Goal: Information Seeking & Learning: Learn about a topic

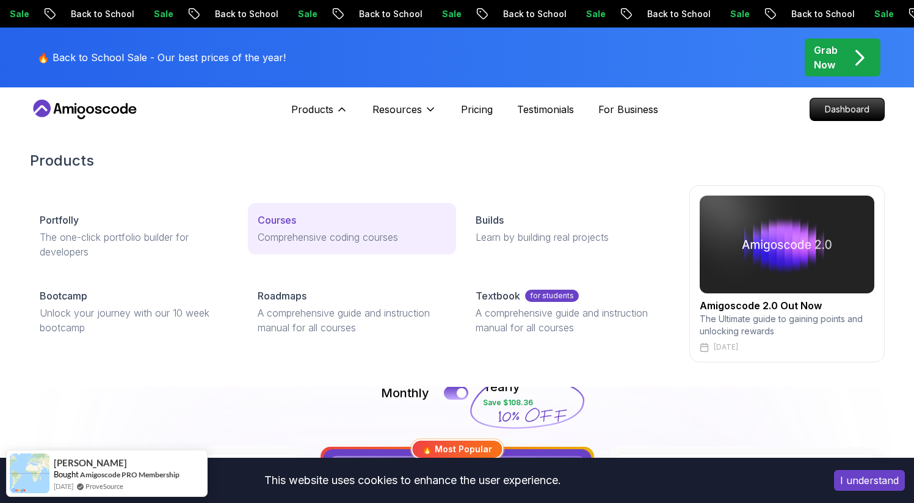
click at [423, 223] on div "Courses" at bounding box center [352, 220] width 189 height 15
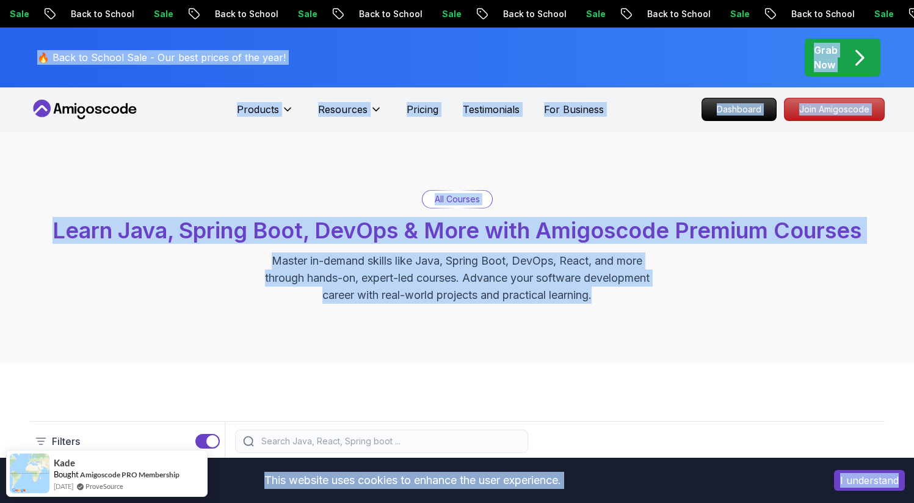
drag, startPoint x: 630, startPoint y: 298, endPoint x: 33, endPoint y: 61, distance: 642.7
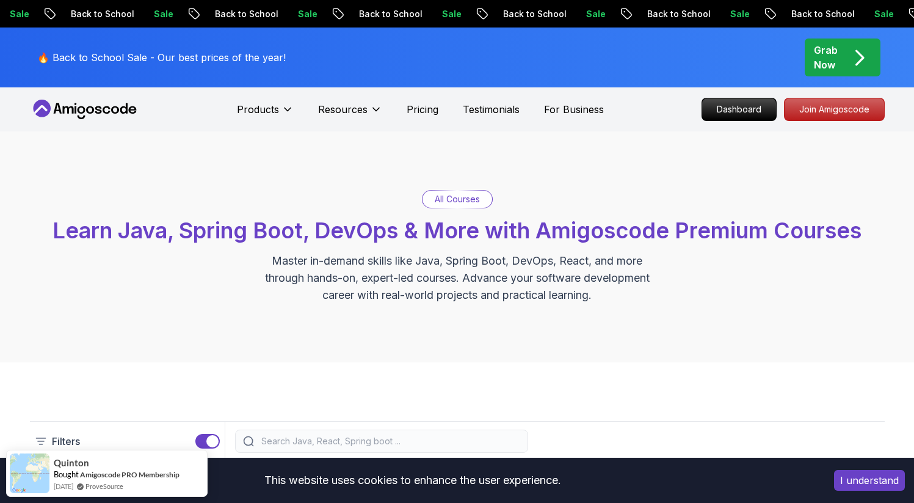
click at [9, 213] on div "All Courses Learn Java, Spring Boot, DevOps & More with Amigoscode Premium Cour…" at bounding box center [457, 246] width 914 height 231
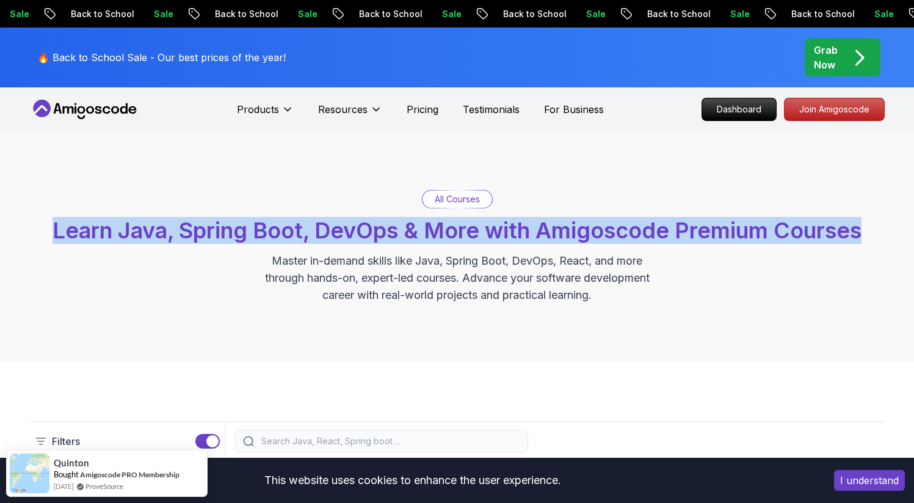
drag, startPoint x: 51, startPoint y: 232, endPoint x: 310, endPoint y: 266, distance: 261.2
click at [262, 263] on div "All Courses Learn Java, Spring Boot, DevOps & More with Amigoscode Premium Cour…" at bounding box center [457, 247] width 855 height 114
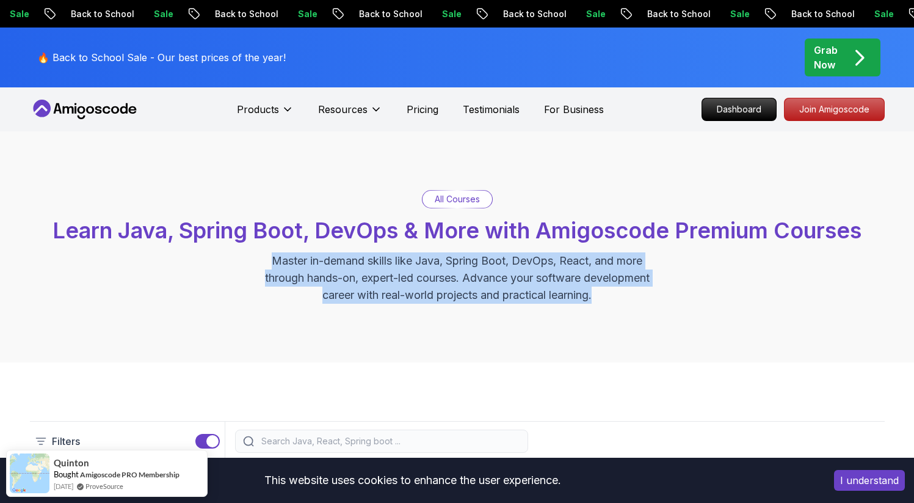
drag, startPoint x: 310, startPoint y: 266, endPoint x: 703, endPoint y: 309, distance: 395.1
click at [703, 309] on div "All Courses Learn Java, Spring Boot, DevOps & More with Amigoscode Premium Cour…" at bounding box center [457, 246] width 914 height 231
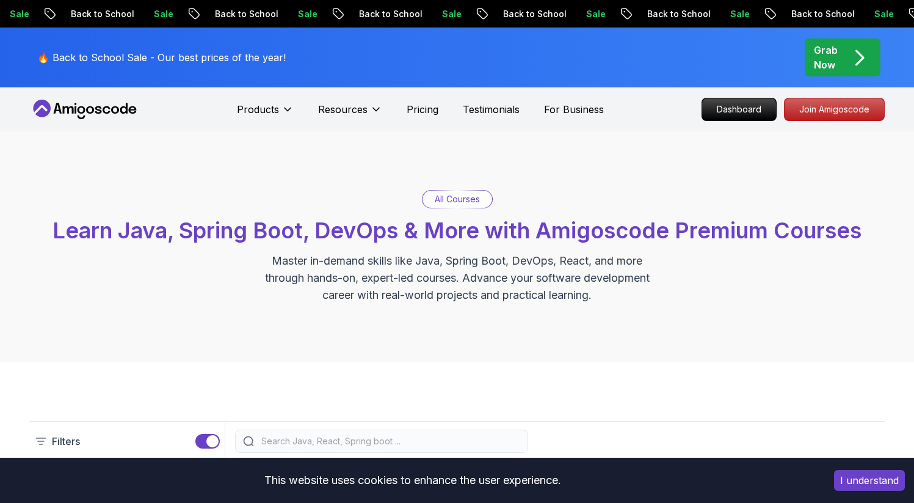
click at [671, 303] on div "All Courses Learn Java, Spring Boot, DevOps & More with Amigoscode Premium Cour…" at bounding box center [457, 246] width 914 height 231
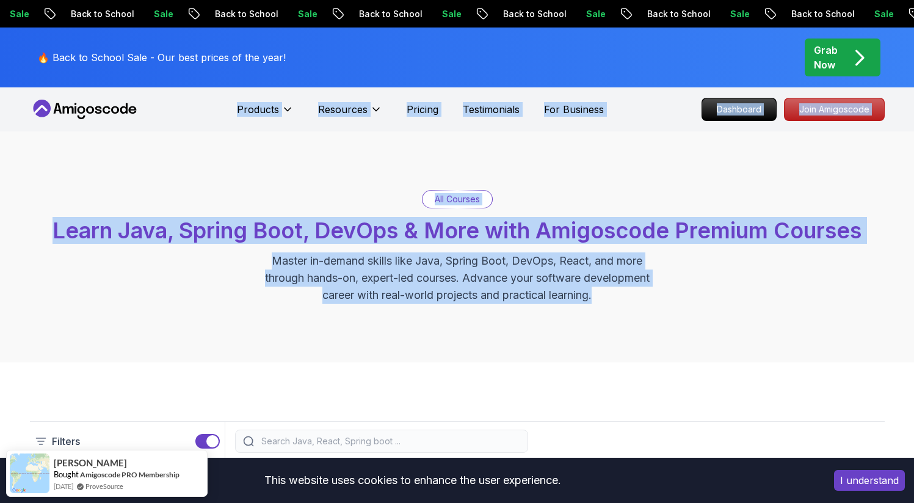
drag, startPoint x: 635, startPoint y: 297, endPoint x: 54, endPoint y: 93, distance: 615.7
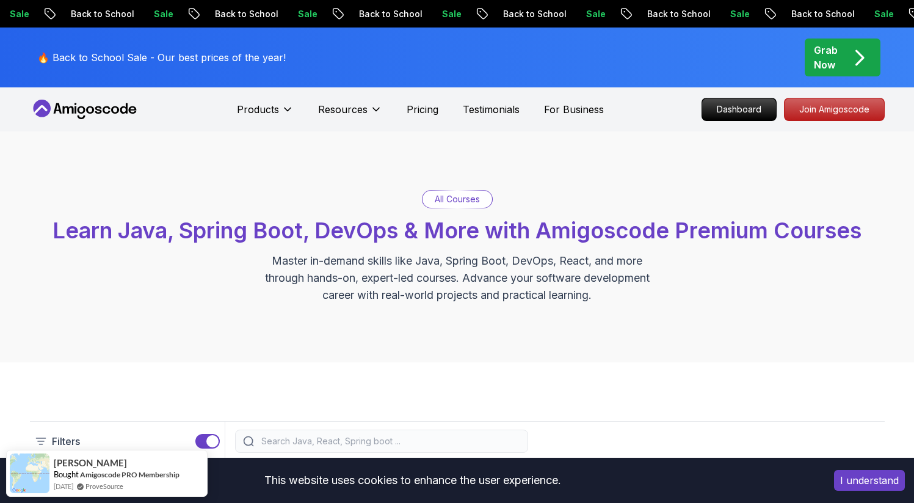
click at [614, 297] on p "Master in-demand skills like Java, Spring Boot, DevOps, React, and more through…" at bounding box center [457, 277] width 410 height 51
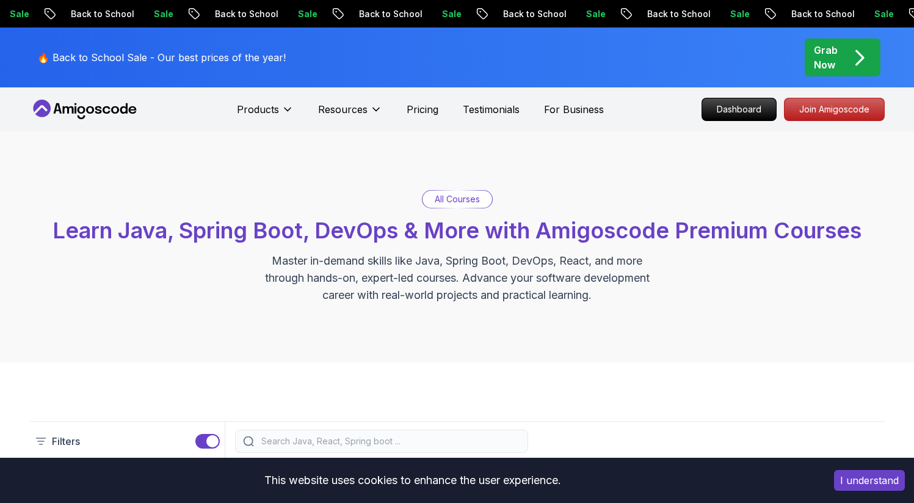
drag, startPoint x: 614, startPoint y: 297, endPoint x: 426, endPoint y: 249, distance: 194.8
click at [613, 298] on p "Master in-demand skills like Java, Spring Boot, DevOps, React, and more through…" at bounding box center [457, 277] width 410 height 51
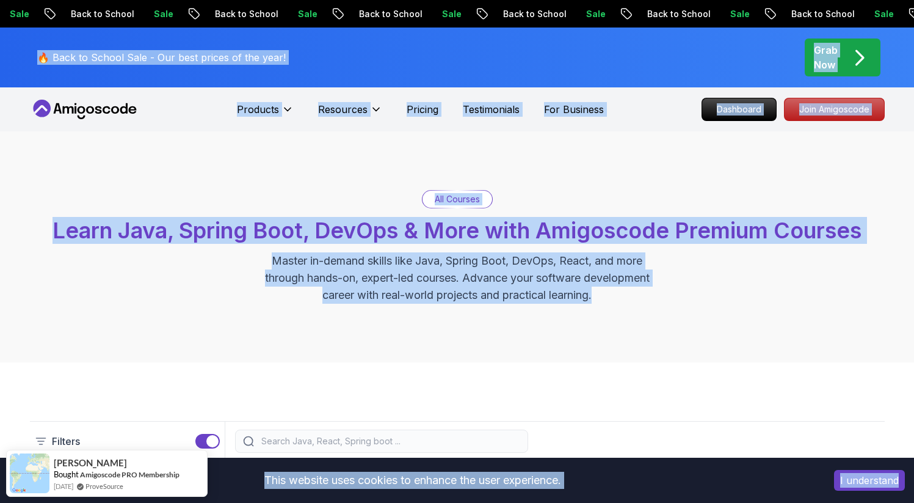
drag, startPoint x: 613, startPoint y: 298, endPoint x: 33, endPoint y: 31, distance: 638.4
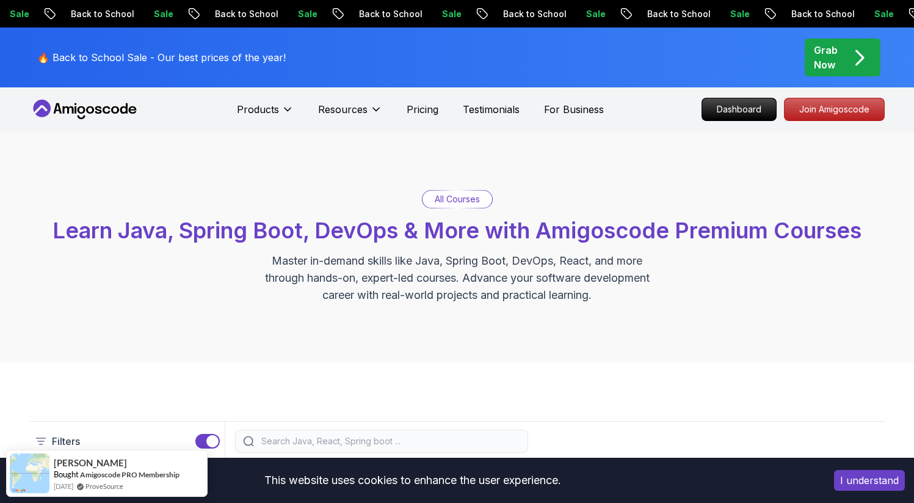
click at [285, 330] on div "All Courses Learn Java, Spring Boot, DevOps & More with Amigoscode Premium Cour…" at bounding box center [457, 246] width 914 height 231
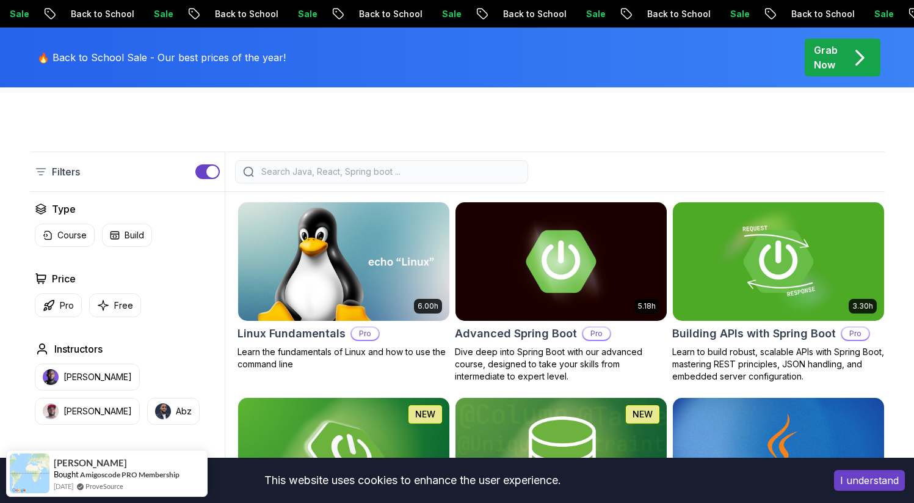
scroll to position [222, 0]
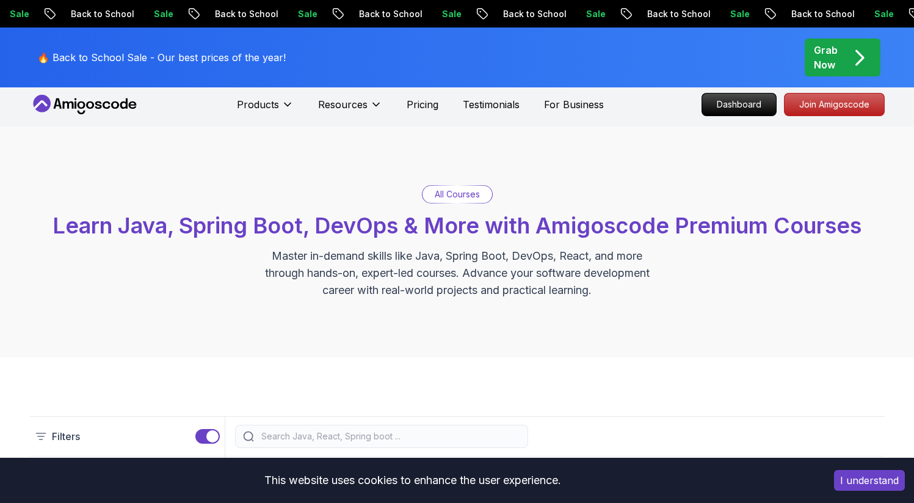
scroll to position [0, 0]
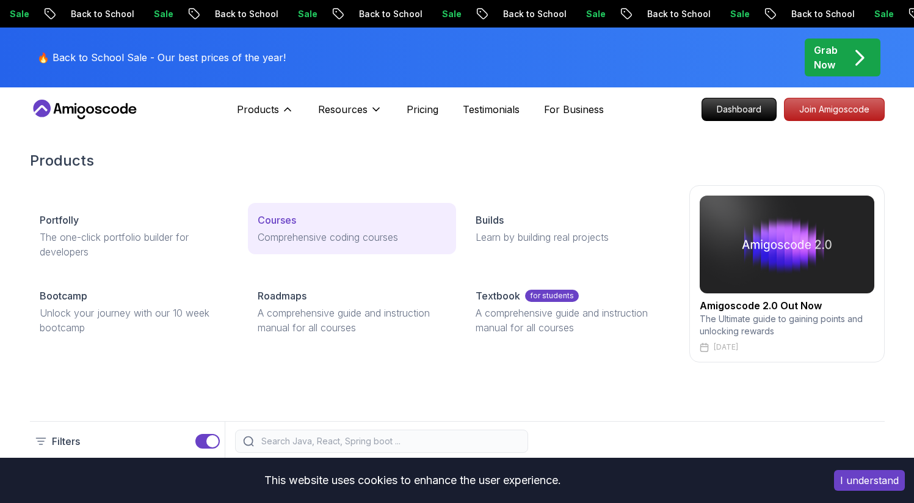
click at [293, 222] on p "Courses" at bounding box center [277, 220] width 38 height 15
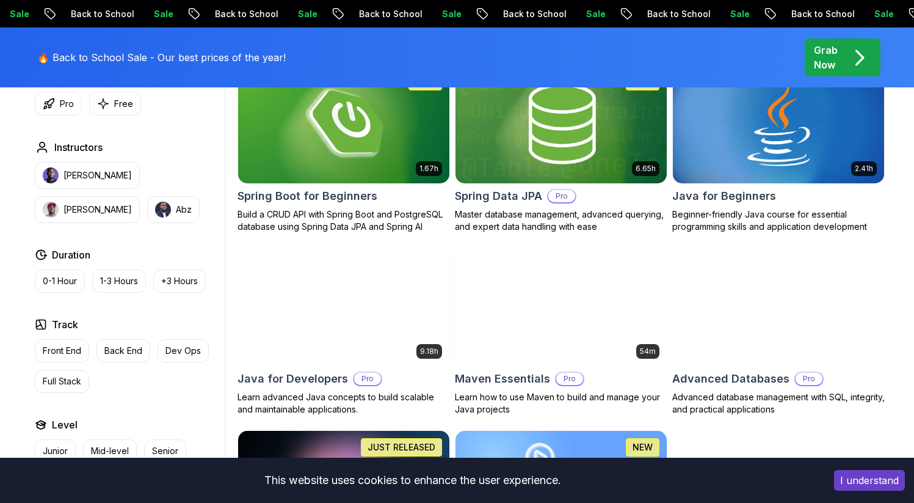
scroll to position [602, 0]
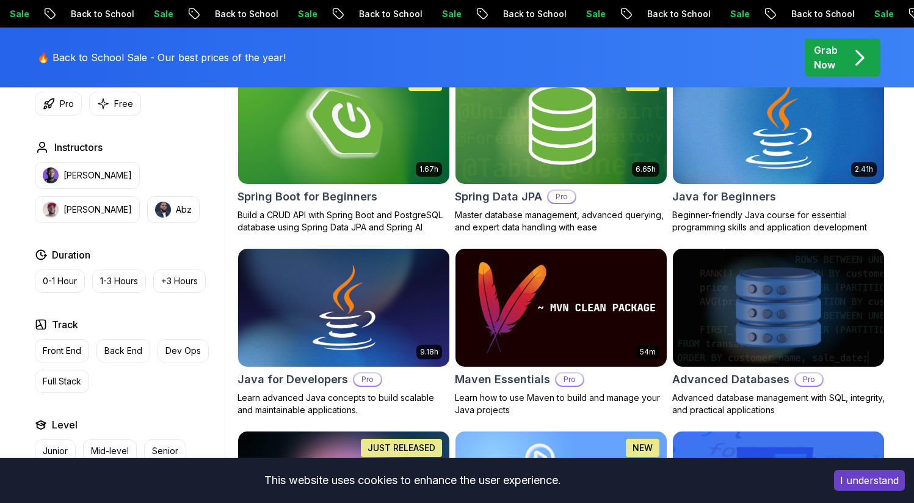
click at [715, 196] on h2 "Java for Beginners" at bounding box center [724, 196] width 104 height 17
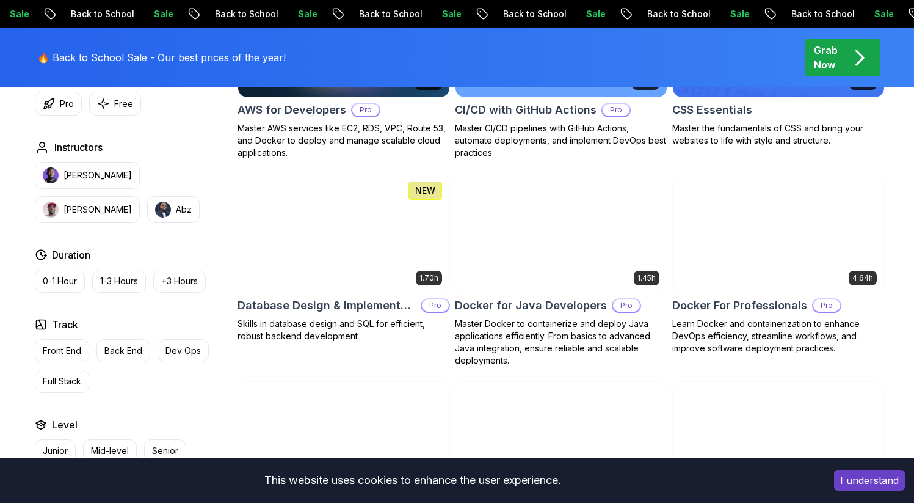
scroll to position [1088, 0]
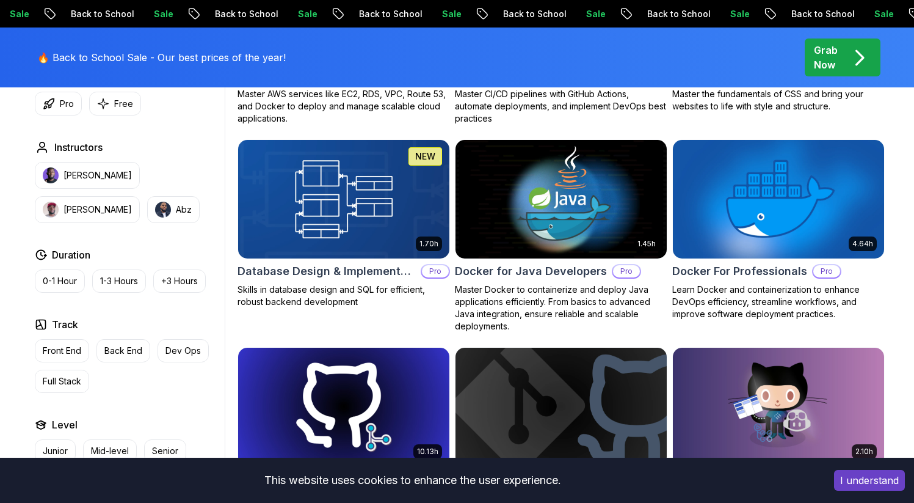
click at [838, 63] on p "Grab Now" at bounding box center [826, 57] width 24 height 29
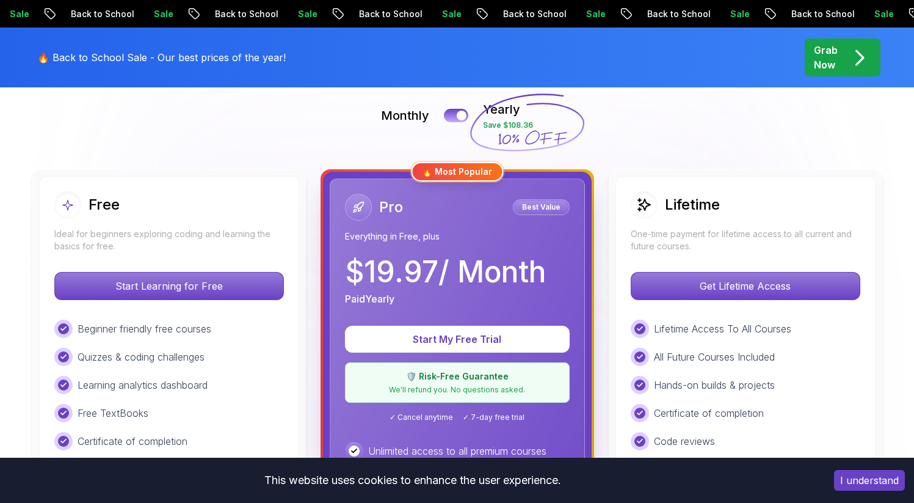
scroll to position [385, 0]
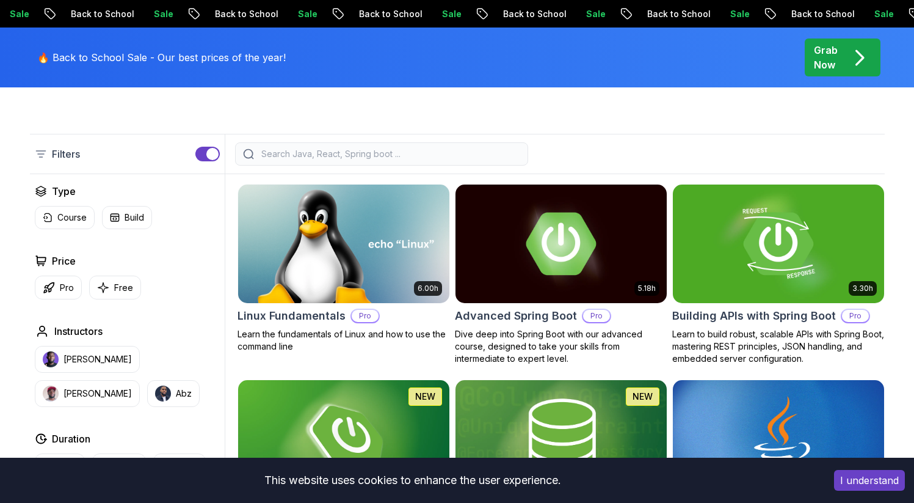
scroll to position [288, 0]
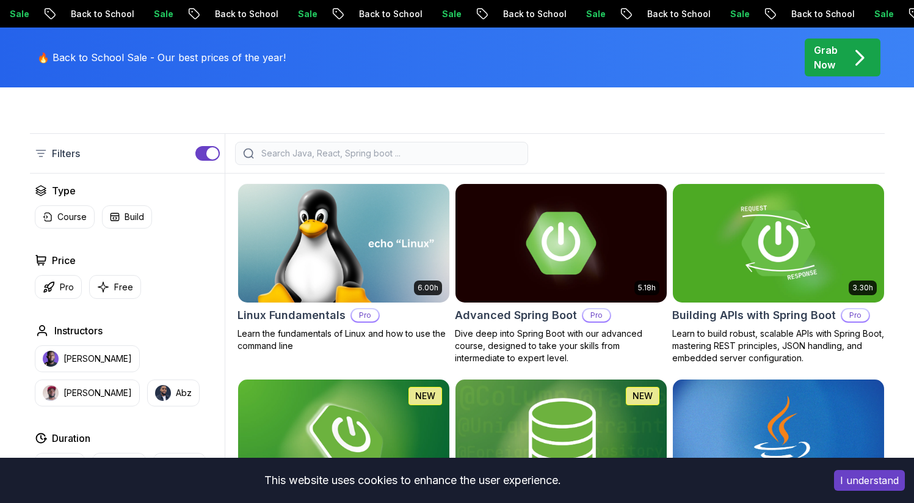
click at [761, 315] on h2 "Building APIs with Spring Boot" at bounding box center [754, 315] width 164 height 17
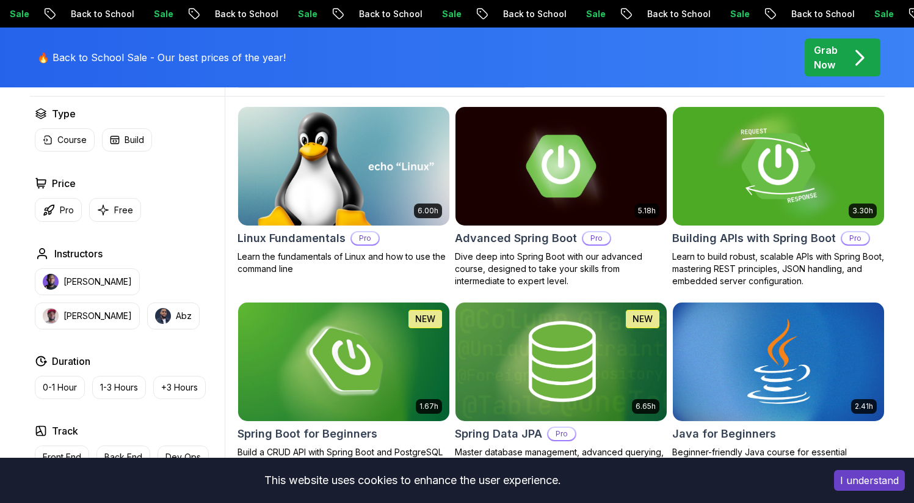
scroll to position [396, 0]
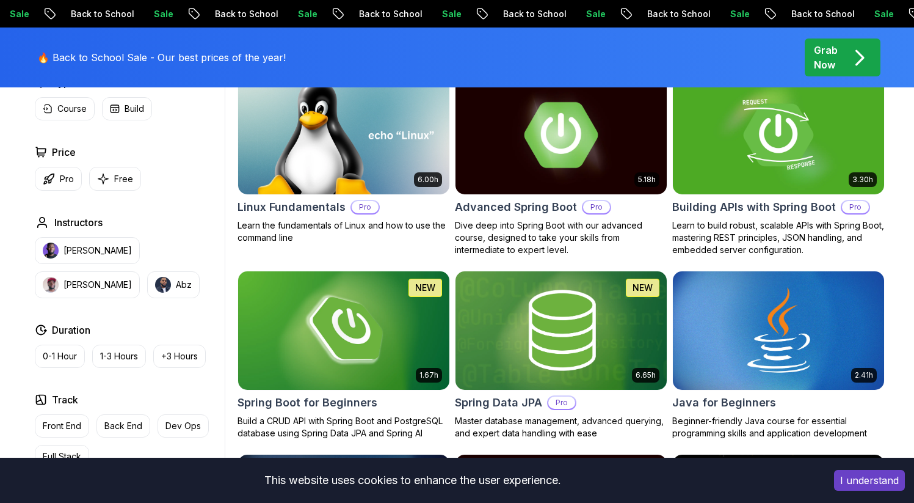
click at [495, 206] on h2 "Advanced Spring Boot" at bounding box center [516, 207] width 122 height 17
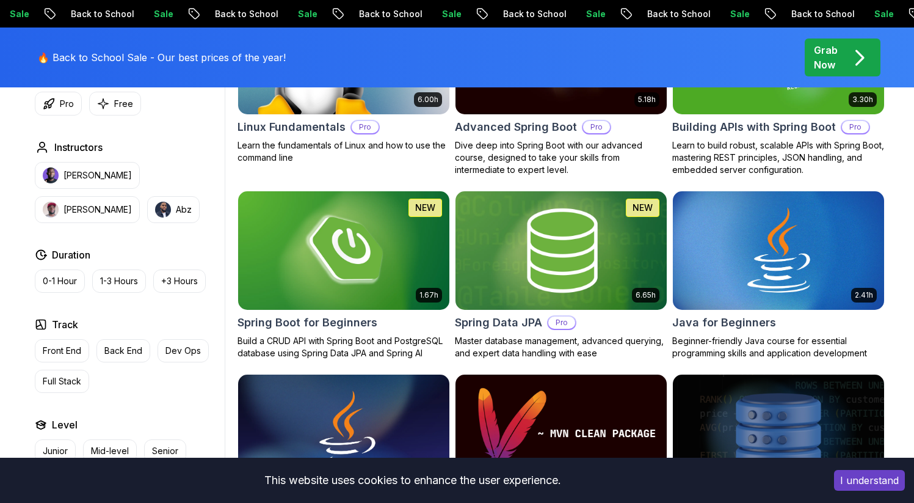
scroll to position [481, 0]
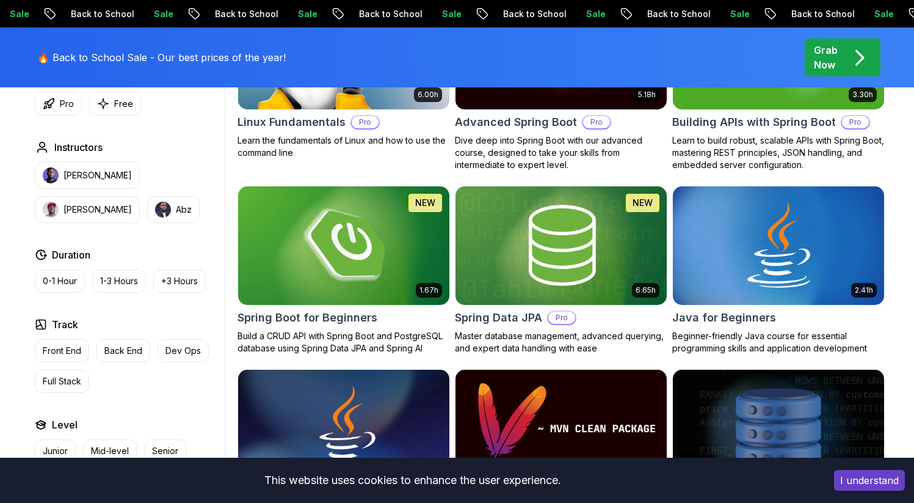
click at [351, 316] on h2 "Spring Boot for Beginners" at bounding box center [308, 317] width 140 height 17
click at [481, 315] on h2 "Spring Data JPA" at bounding box center [498, 317] width 87 height 17
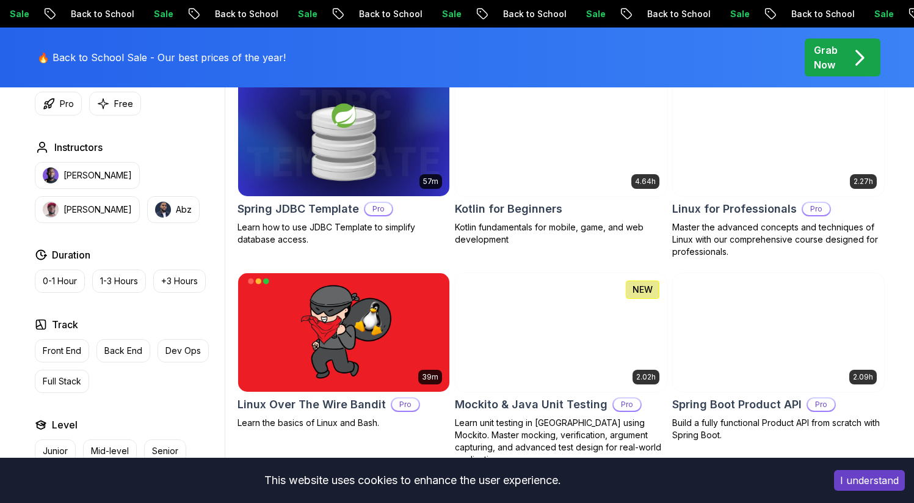
scroll to position [2518, 0]
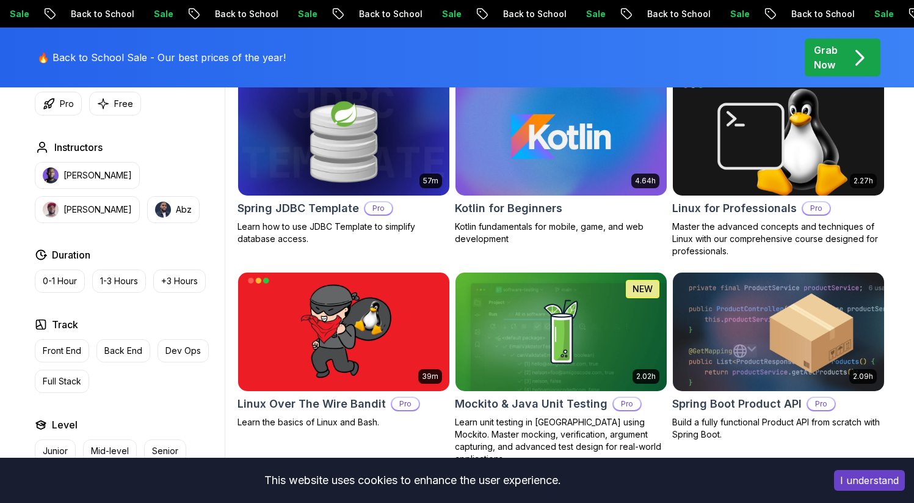
click at [257, 209] on h2 "Spring JDBC Template" at bounding box center [299, 208] width 122 height 17
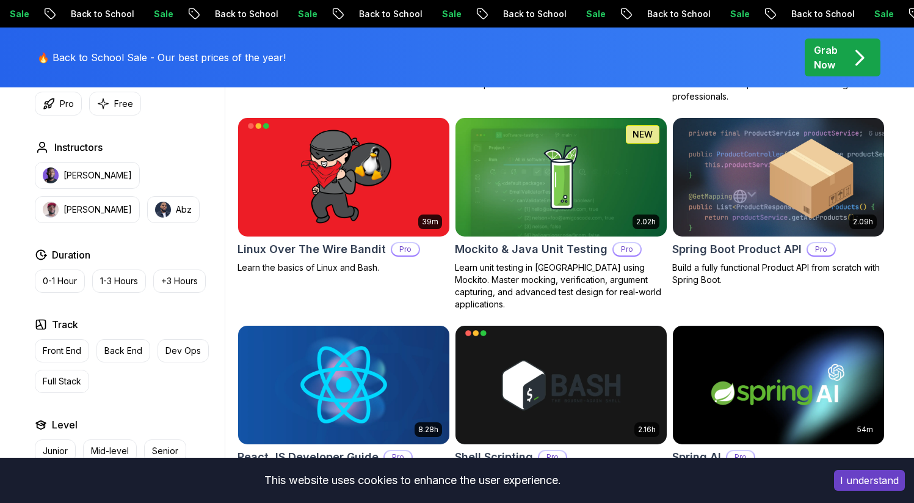
scroll to position [2674, 0]
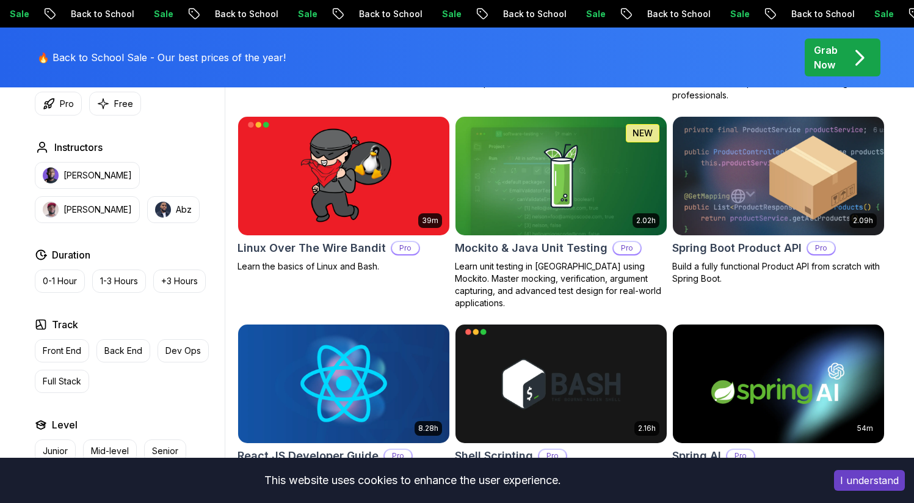
click at [733, 252] on h2 "Spring Boot Product API" at bounding box center [736, 247] width 129 height 17
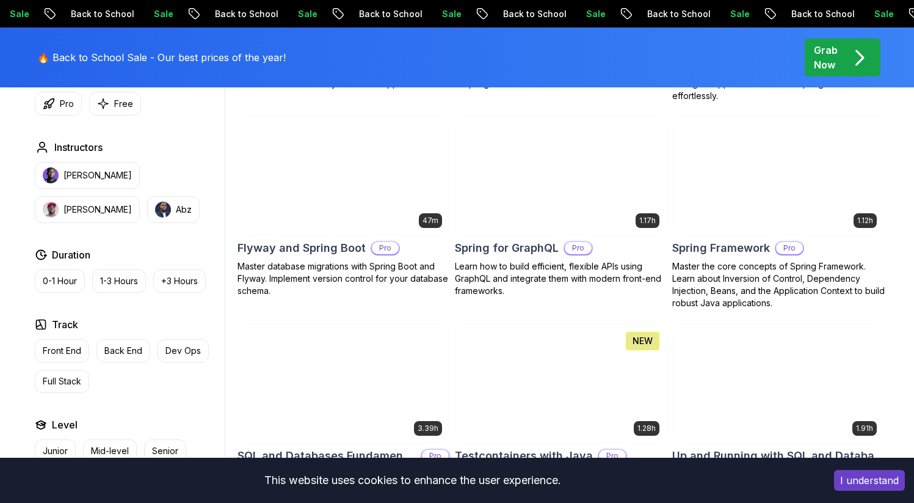
scroll to position [3077, 0]
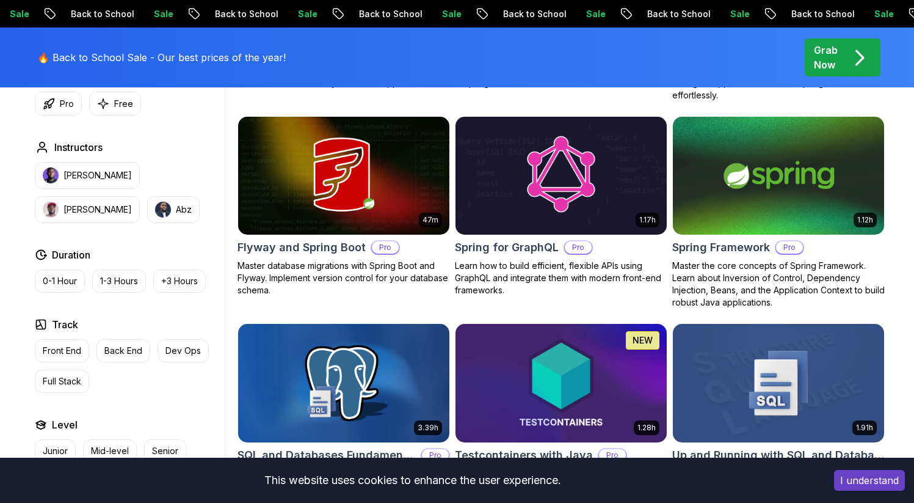
click at [733, 260] on p "Master the core concepts of Spring Framework. Learn about Inversion of Control,…" at bounding box center [778, 284] width 213 height 49
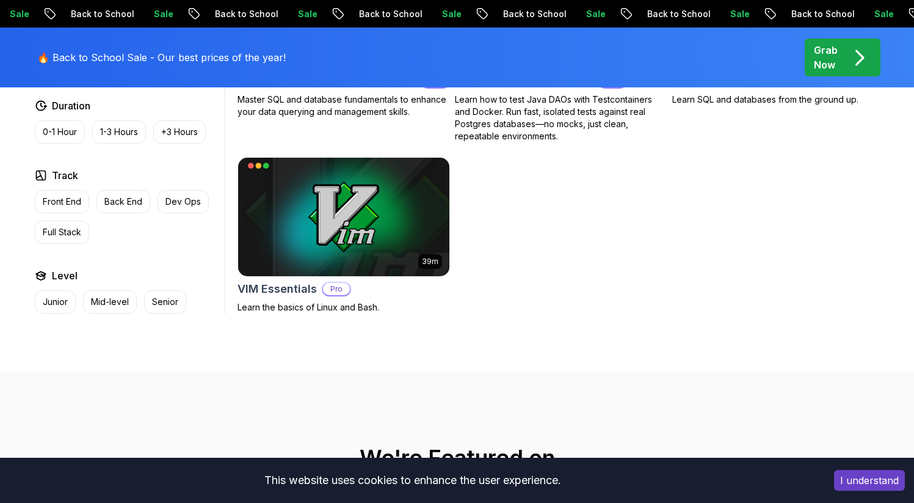
scroll to position [3453, 0]
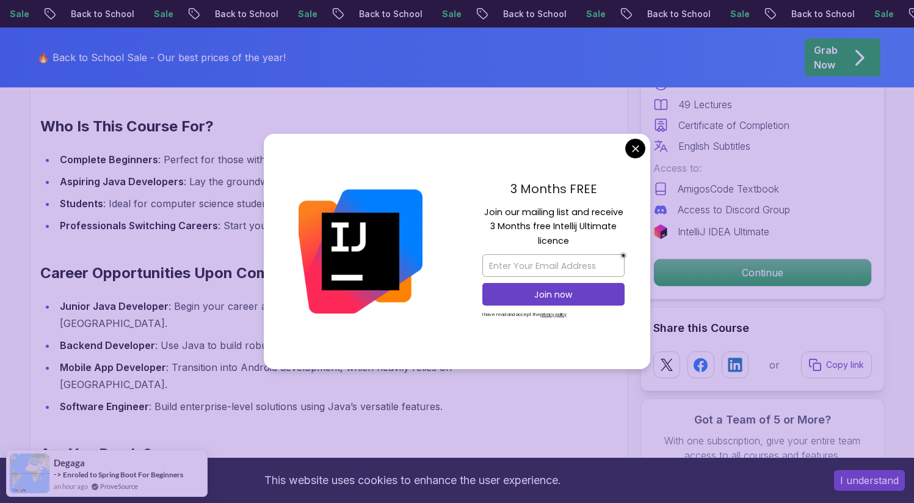
scroll to position [1300, 0]
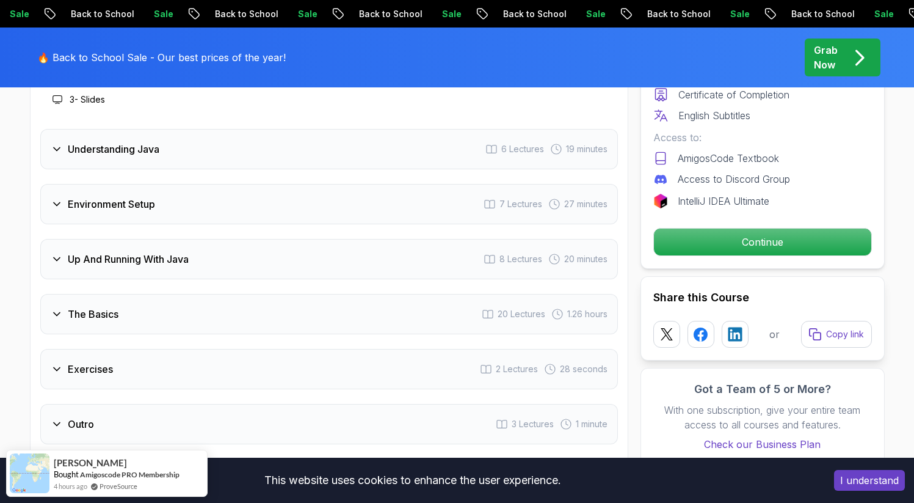
scroll to position [1965, 0]
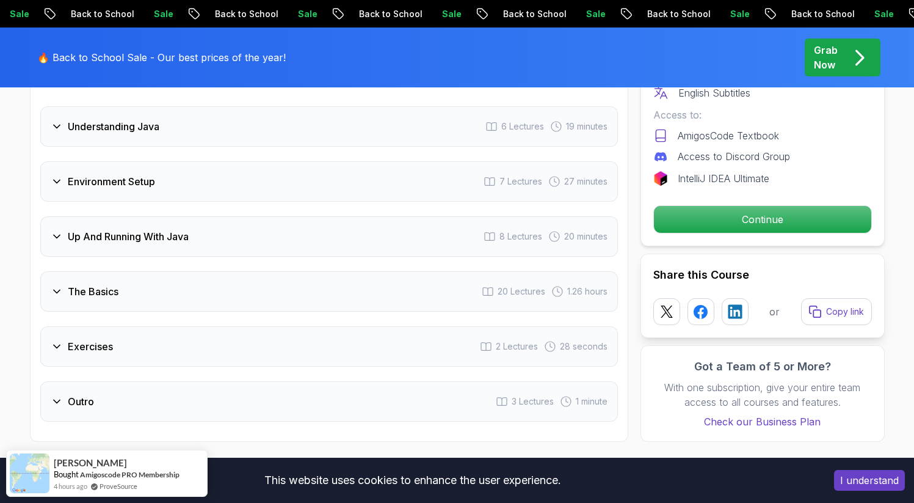
click at [570, 153] on div "Intro 3 Lectures 2 minutes 1 - Welcome 1:36 2 - Recommended Courses 3 - Slides …" at bounding box center [329, 192] width 578 height 458
click at [420, 271] on div "The Basics 20 Lectures 1.26 hours" at bounding box center [329, 291] width 578 height 40
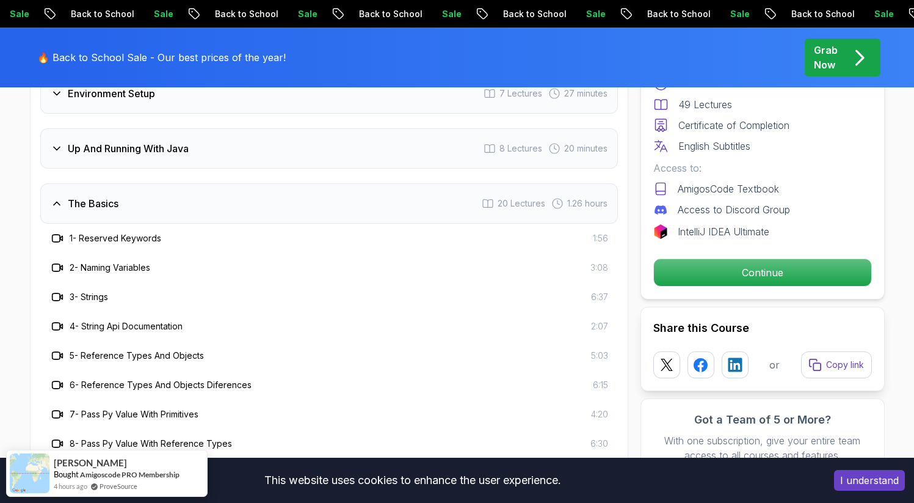
click at [390, 183] on div "The Basics 20 Lectures 1.26 hours" at bounding box center [329, 203] width 578 height 40
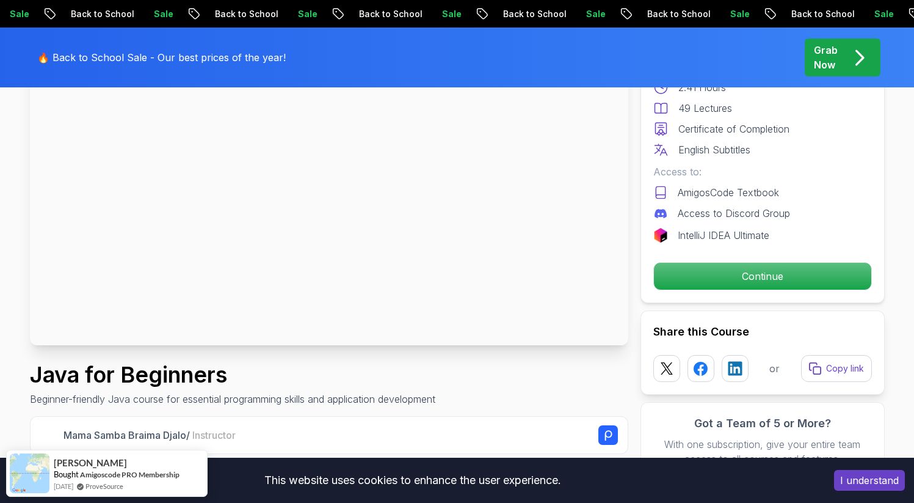
scroll to position [0, 0]
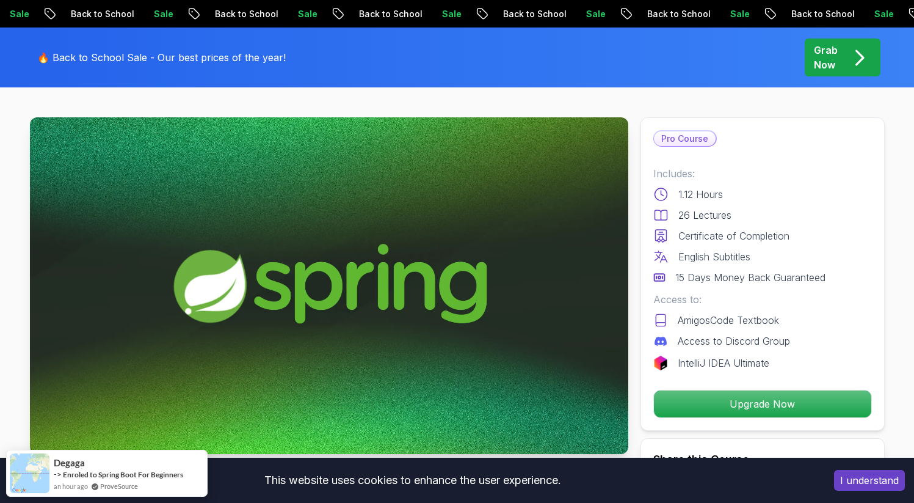
scroll to position [42, 0]
